Goal: Transaction & Acquisition: Purchase product/service

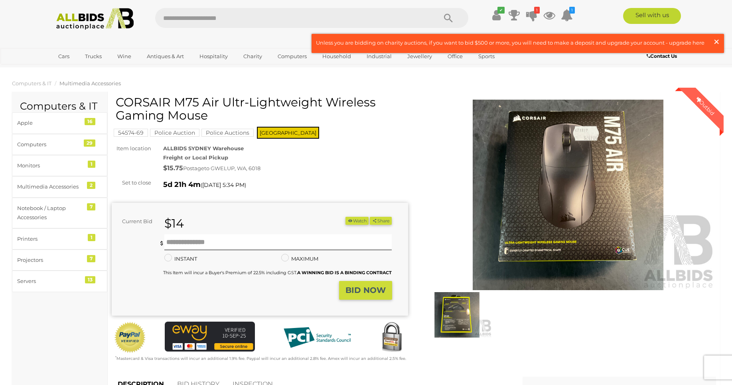
click at [715, 41] on span "×" at bounding box center [716, 42] width 7 height 16
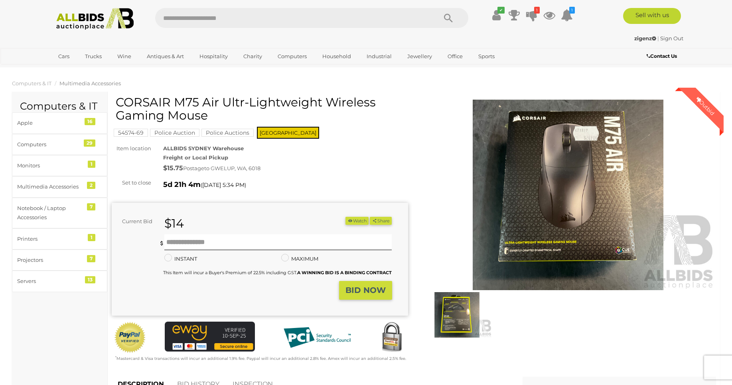
click at [607, 133] on img at bounding box center [568, 195] width 296 height 191
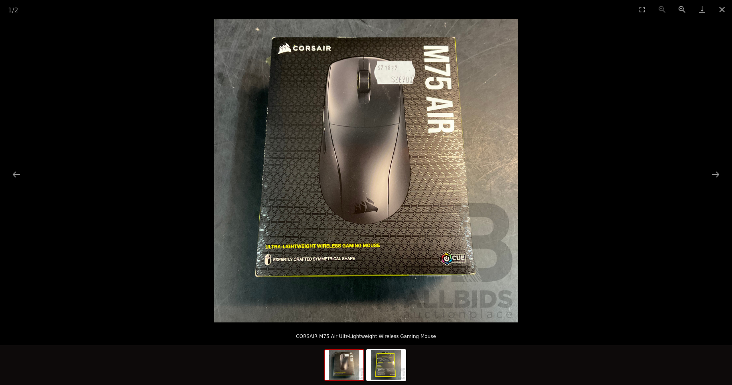
click at [598, 155] on picture at bounding box center [366, 171] width 732 height 304
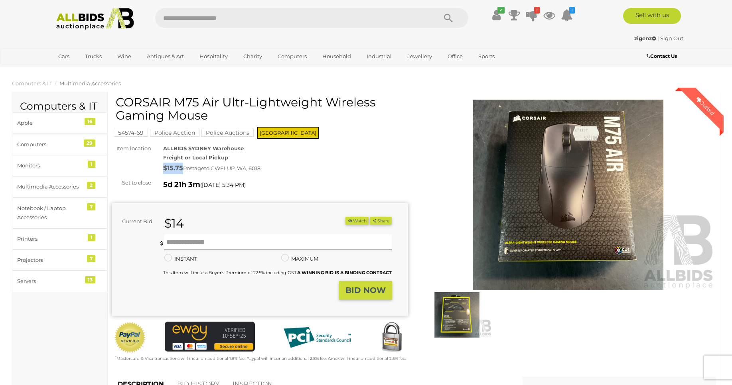
drag, startPoint x: 163, startPoint y: 165, endPoint x: 183, endPoint y: 169, distance: 19.9
click at [183, 169] on div "$15.75 Postage to GWELUP, WA, 6018" at bounding box center [285, 169] width 245 height 12
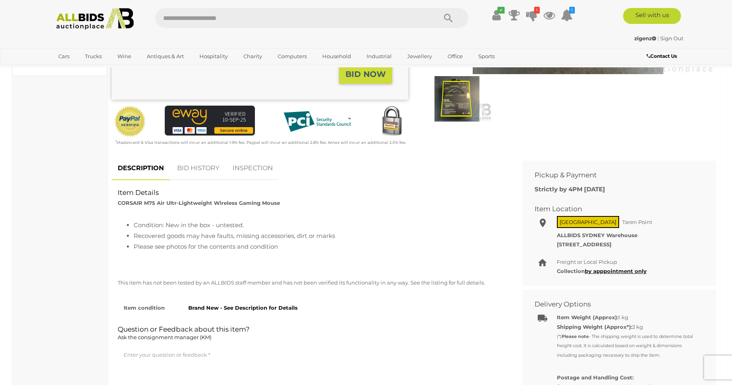
scroll to position [209, 0]
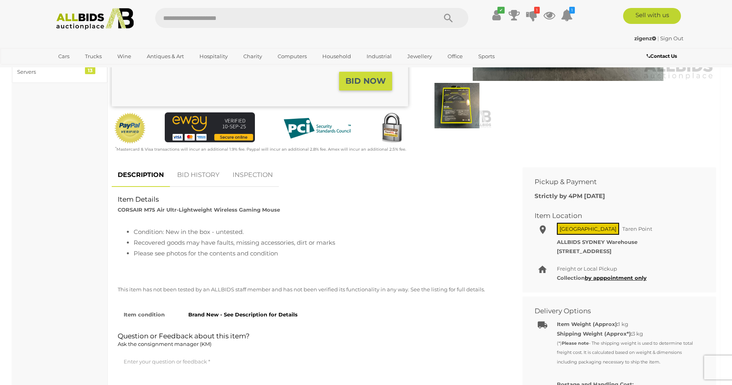
click at [198, 175] on link "BID HISTORY" at bounding box center [198, 175] width 54 height 24
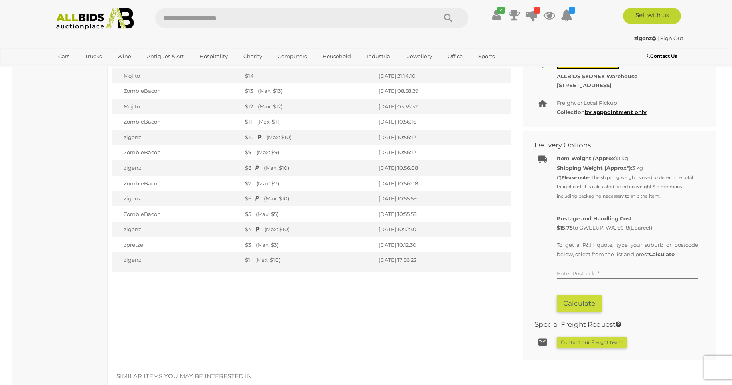
scroll to position [377, 0]
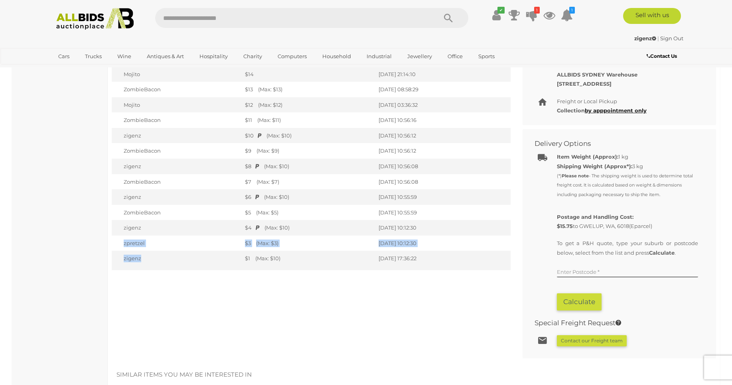
drag, startPoint x: 151, startPoint y: 258, endPoint x: 119, endPoint y: 245, distance: 34.4
click at [119, 245] on tbody "Mojito $14 10/09/2025 21:14:10 ZombieBacon Mojito zigenz" at bounding box center [311, 169] width 399 height 204
click at [119, 245] on td "zpretzel" at bounding box center [176, 244] width 129 height 16
drag, startPoint x: 119, startPoint y: 245, endPoint x: 445, endPoint y: 261, distance: 326.9
click at [445, 261] on tbody "Mojito $14 10/09/2025 21:14:10 ZombieBacon Mojito zigenz" at bounding box center [311, 169] width 399 height 204
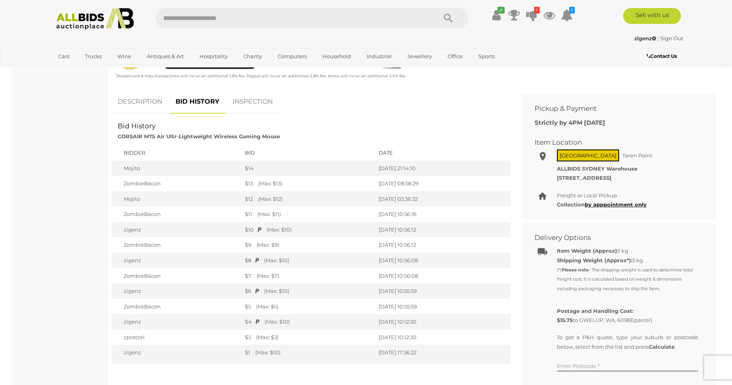
scroll to position [281, 0]
drag, startPoint x: 285, startPoint y: 190, endPoint x: 115, endPoint y: 186, distance: 170.3
click at [115, 186] on tr "ZombieBacon $13 (Max: $13) 10/09/2025 08:58:29" at bounding box center [311, 185] width 399 height 16
click at [115, 186] on td "ZombieBacon" at bounding box center [176, 185] width 129 height 16
drag, startPoint x: 120, startPoint y: 171, endPoint x: 314, endPoint y: 187, distance: 194.8
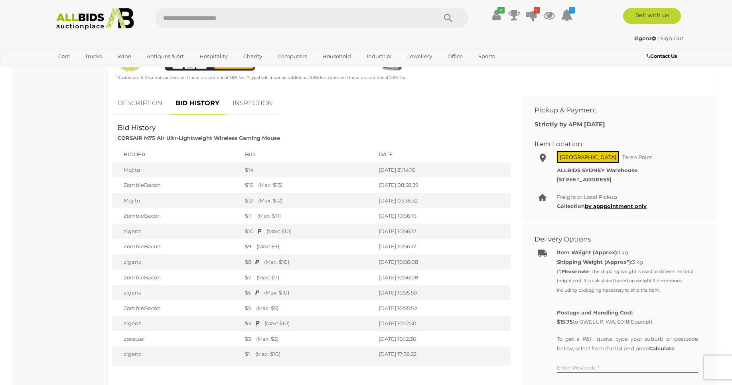
click at [314, 187] on tbody "Mojito $14 10/09/2025 21:14:10 ZombieBacon Mojito zigenz" at bounding box center [311, 264] width 399 height 204
click at [314, 187] on div "$13 (Max: $13)" at bounding box center [307, 185] width 125 height 8
drag, startPoint x: 295, startPoint y: 188, endPoint x: 119, endPoint y: 185, distance: 176.7
click at [119, 185] on tr "ZombieBacon $13 (Max: $13) 10/09/2025 08:58:29" at bounding box center [311, 185] width 399 height 16
click at [119, 185] on td "ZombieBacon" at bounding box center [176, 185] width 129 height 16
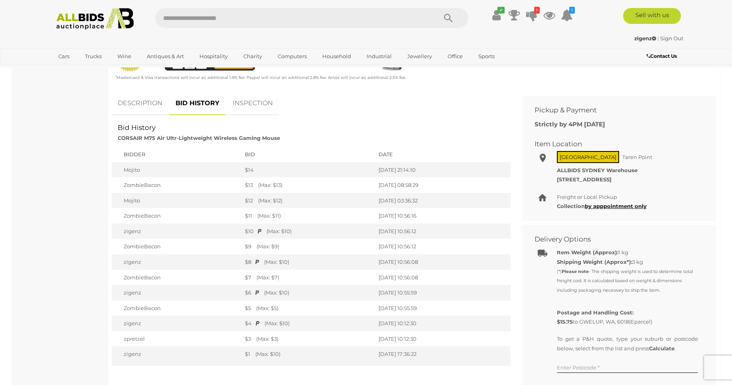
drag, startPoint x: 119, startPoint y: 185, endPoint x: 438, endPoint y: 184, distance: 319.4
click at [438, 184] on tr "ZombieBacon $13 (Max: $13) 10/09/2025 08:58:29" at bounding box center [311, 185] width 399 height 16
click at [438, 184] on td "[DATE] 08:58:29" at bounding box center [442, 185] width 136 height 16
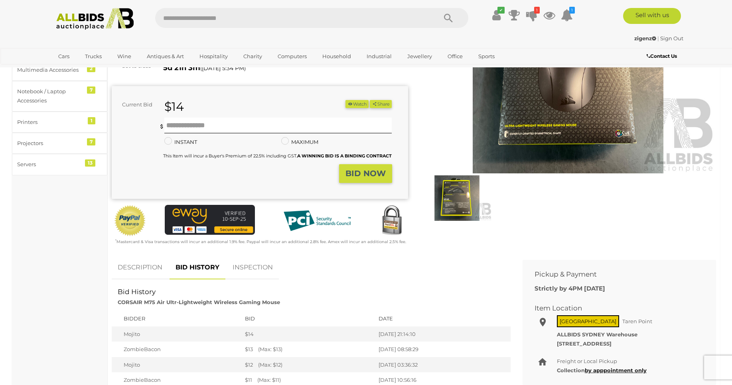
scroll to position [209, 0]
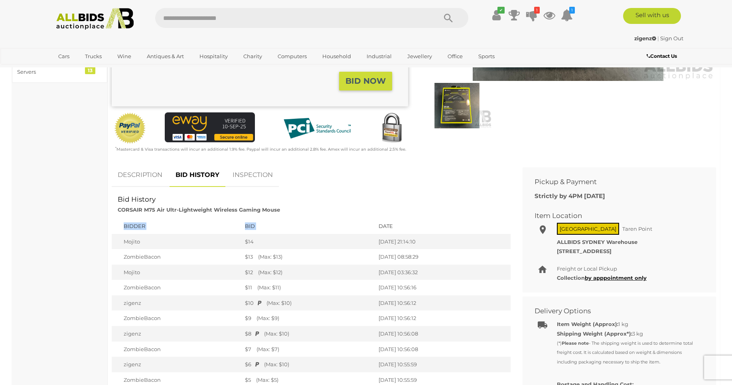
click at [465, 256] on div "Item Details CORSAIR M75 Air Ultr-Lightweight Wireless Gaming Mouse Condition: …" at bounding box center [311, 316] width 399 height 259
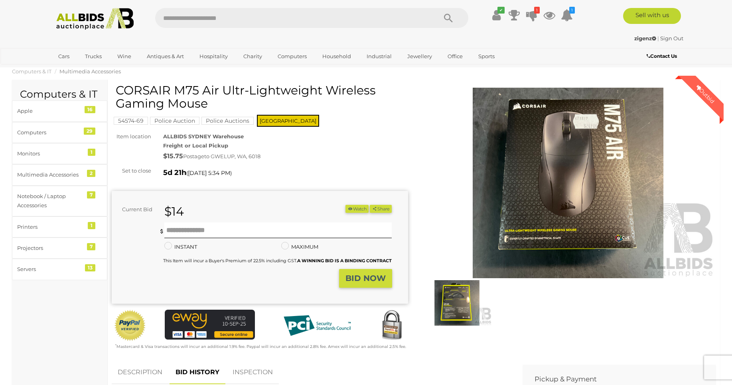
scroll to position [0, 0]
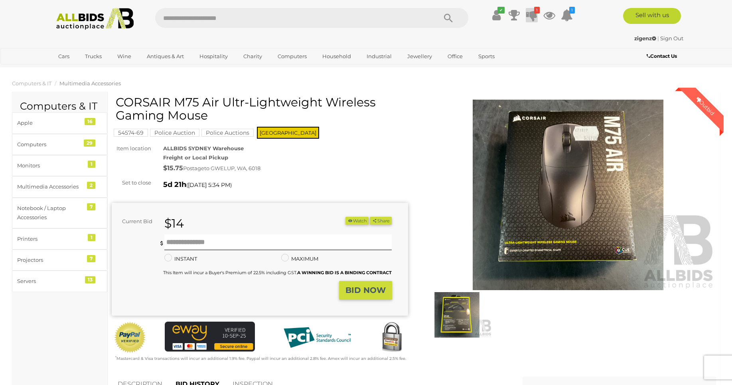
click at [530, 14] on icon at bounding box center [531, 15] width 11 height 14
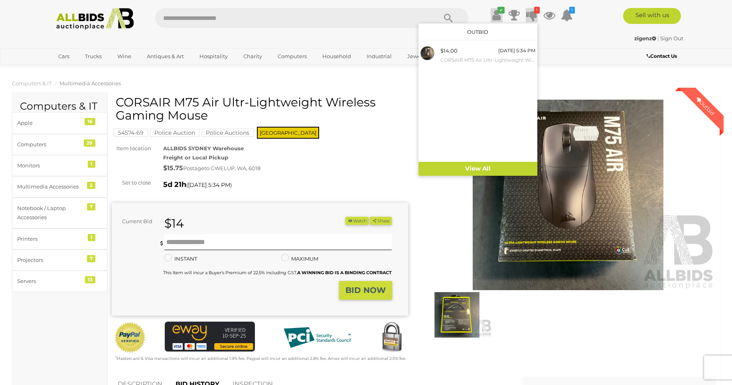
click at [496, 16] on icon at bounding box center [496, 15] width 8 height 14
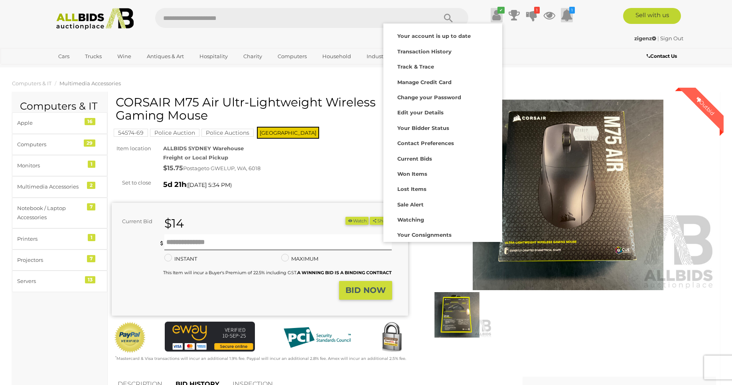
click at [567, 18] on icon at bounding box center [567, 15] width 12 height 14
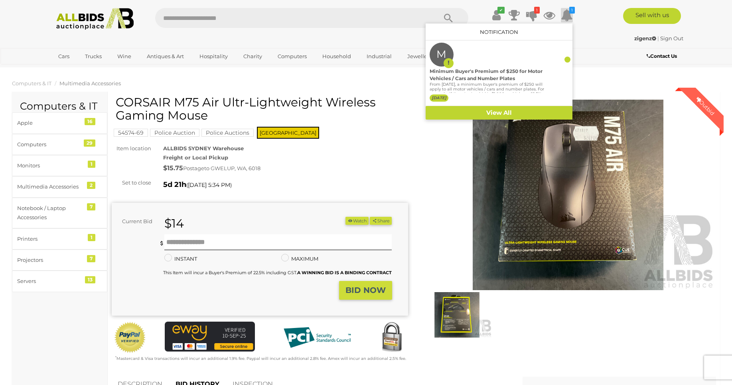
click at [415, 183] on div at bounding box center [568, 220] width 308 height 248
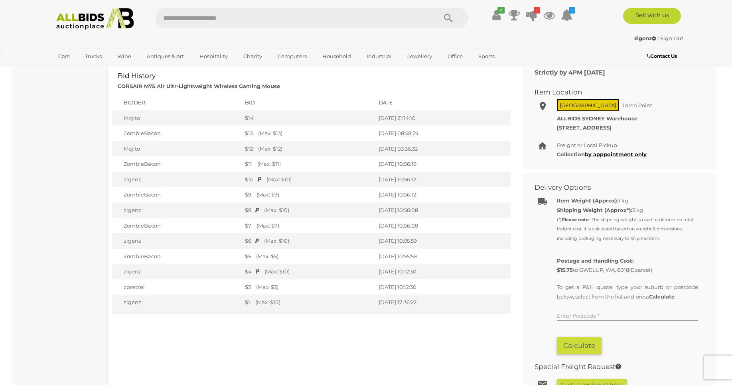
scroll to position [335, 0]
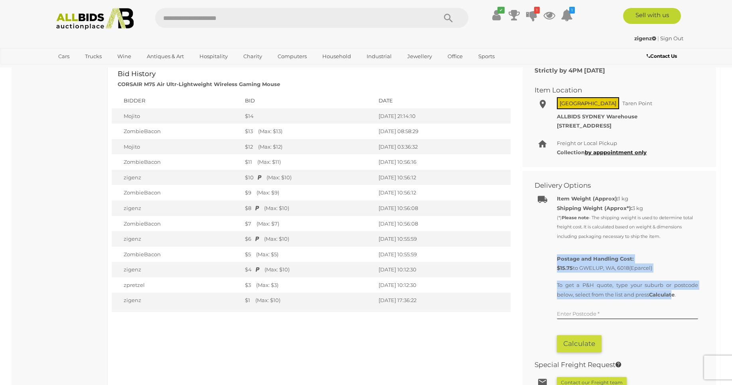
drag, startPoint x: 555, startPoint y: 257, endPoint x: 671, endPoint y: 299, distance: 123.5
click at [671, 299] on div "Item Weight (Approx): 1 kg Shipping Weight (Approx*): 3 kg (*) Please note - Th…" at bounding box center [627, 273] width 141 height 158
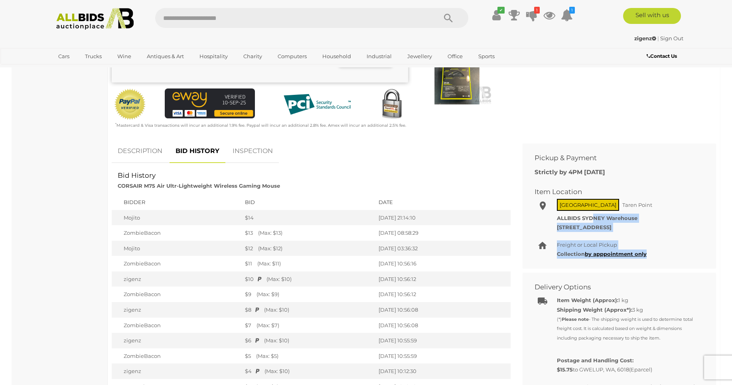
drag, startPoint x: 593, startPoint y: 217, endPoint x: 669, endPoint y: 258, distance: 86.2
click at [669, 258] on div "Pickup & Payment Strictly by 4PM Friday 19/09 Item Location NSW Taren Point Col…" at bounding box center [618, 206] width 193 height 125
click at [667, 255] on div "Freight or Local Pickup Collection by apppointment only" at bounding box center [627, 249] width 141 height 19
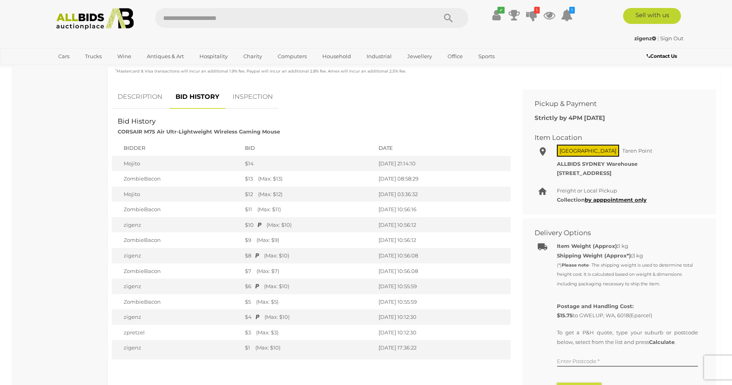
scroll to position [383, 0]
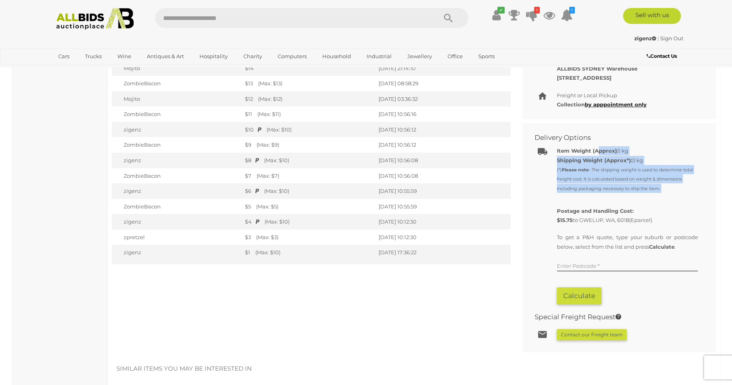
drag, startPoint x: 597, startPoint y: 154, endPoint x: 604, endPoint y: 197, distance: 44.0
click at [604, 197] on div "Item Weight (Approx): 1 kg Shipping Weight (Approx*): 3 kg (*) Please note - Th…" at bounding box center [627, 225] width 141 height 158
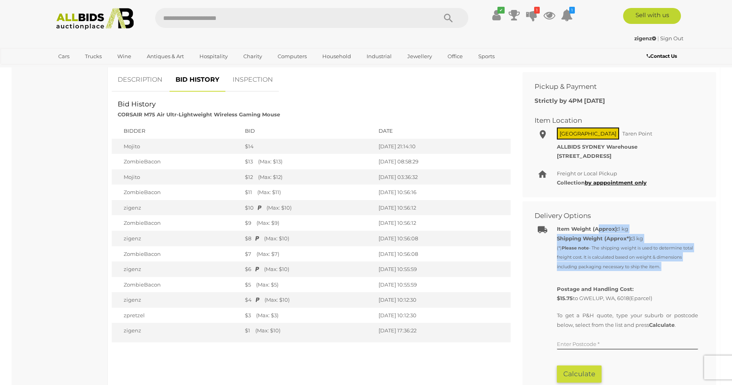
scroll to position [0, 0]
